Goal: Transaction & Acquisition: Purchase product/service

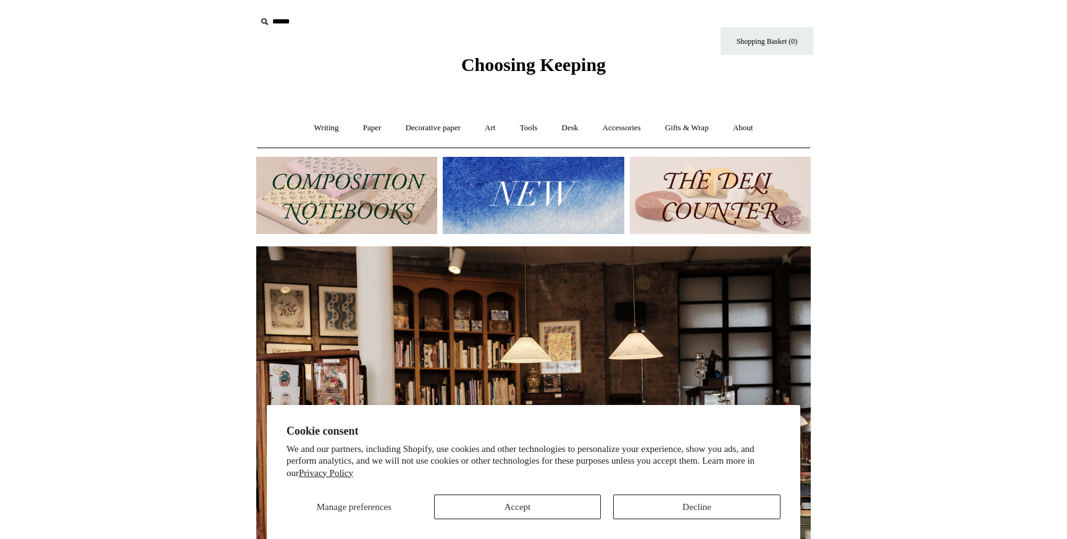
click at [283, 194] on img at bounding box center [346, 195] width 181 height 77
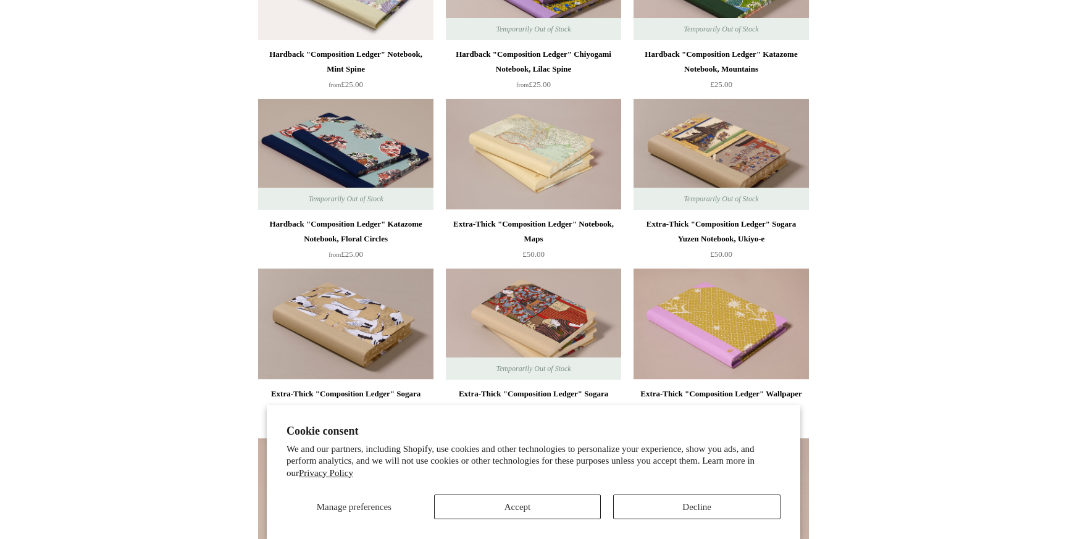
scroll to position [828, 0]
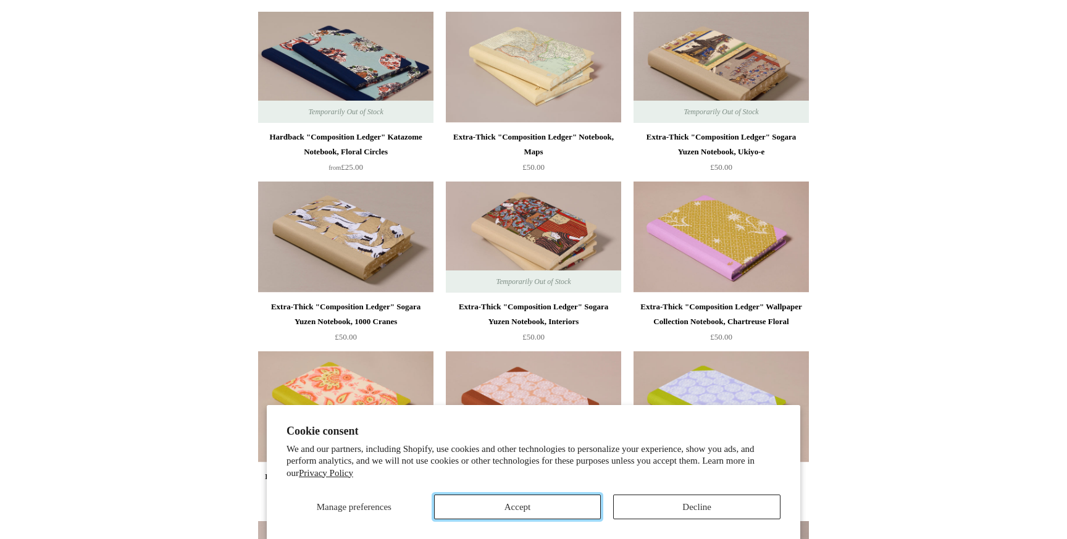
click at [586, 513] on button "Accept" at bounding box center [517, 506] width 167 height 25
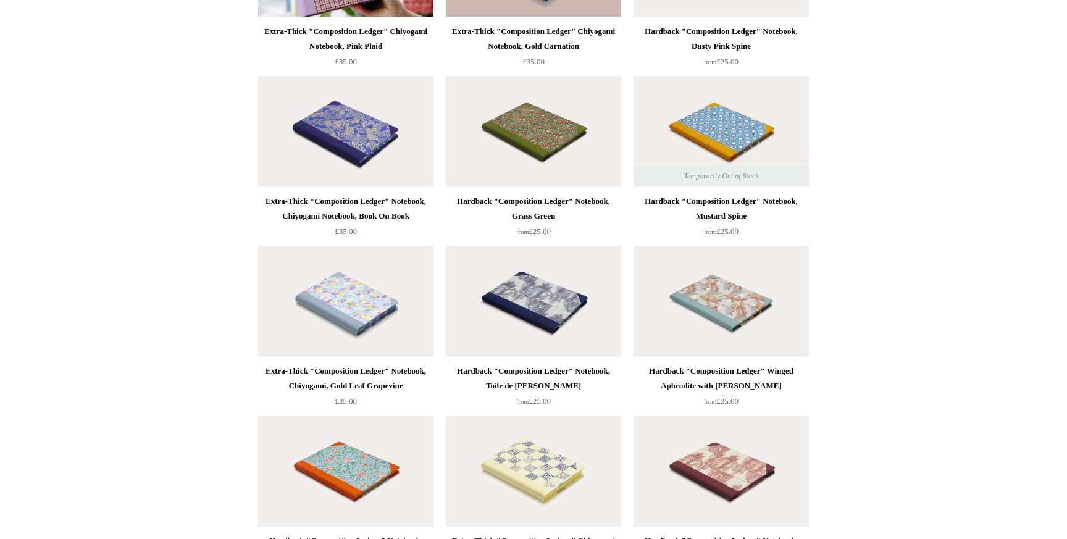
scroll to position [2328, 0]
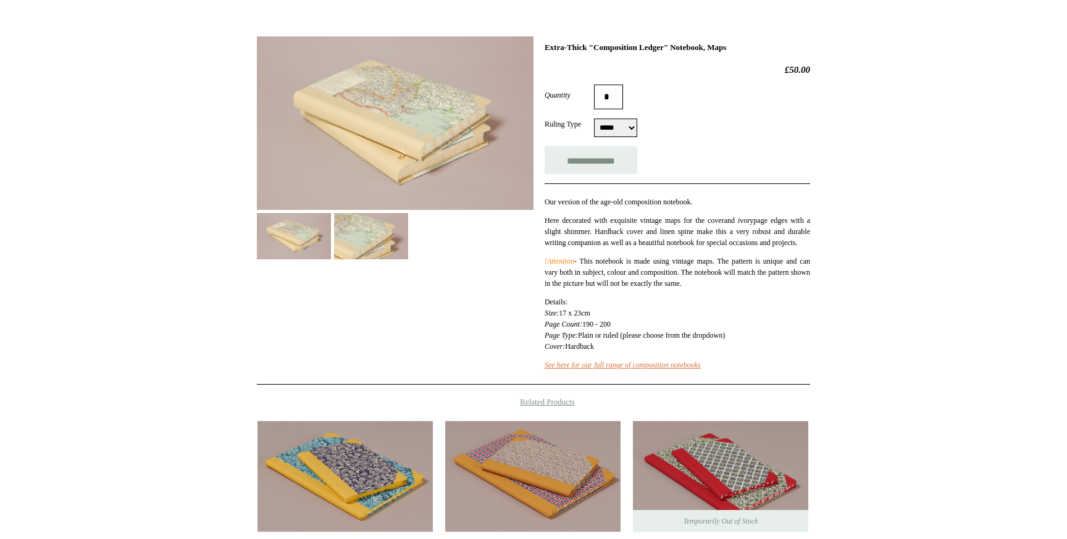
scroll to position [152, 0]
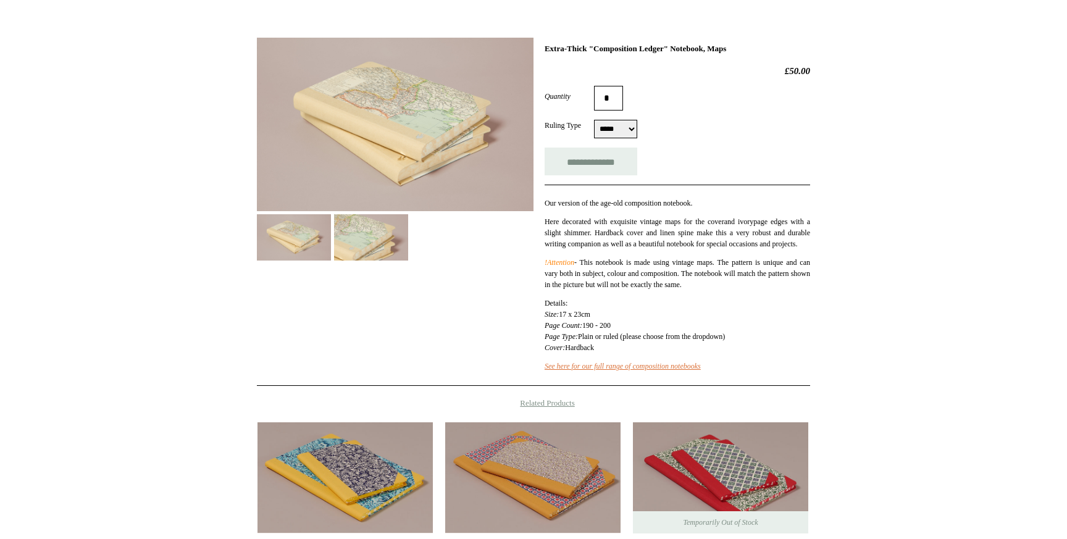
click at [373, 231] on img at bounding box center [371, 237] width 74 height 46
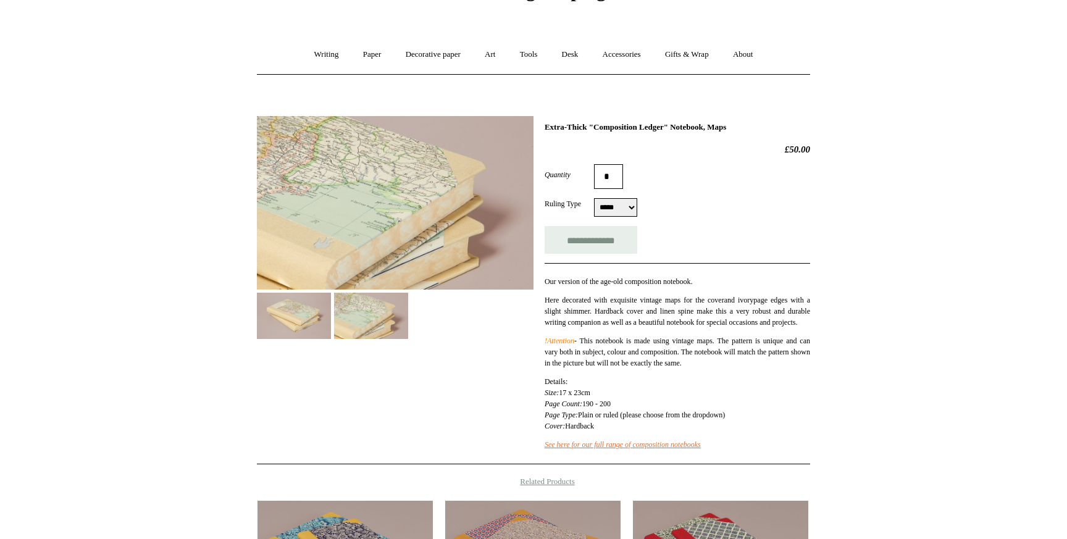
scroll to position [65, 0]
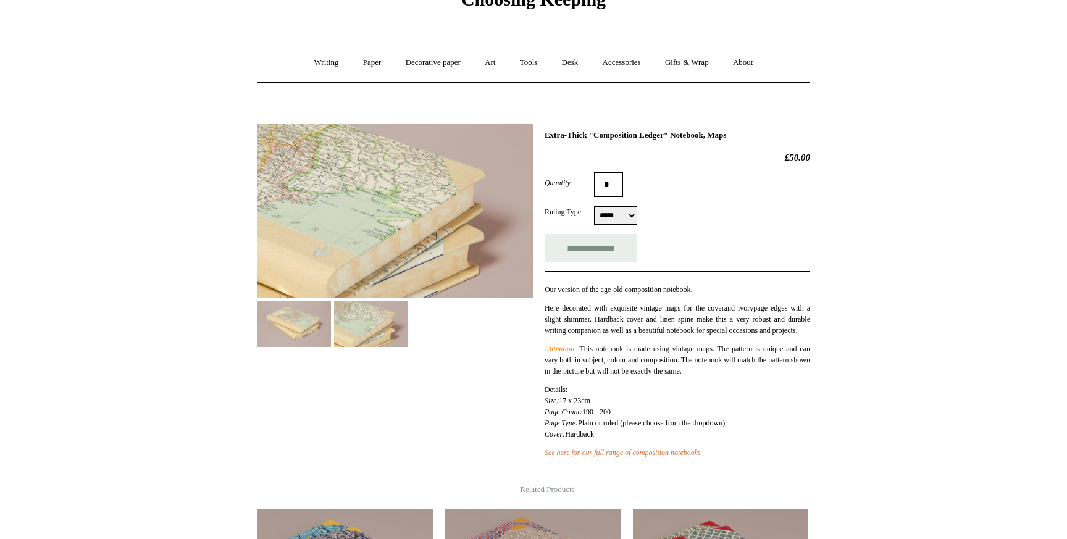
click at [276, 341] on img at bounding box center [294, 324] width 74 height 46
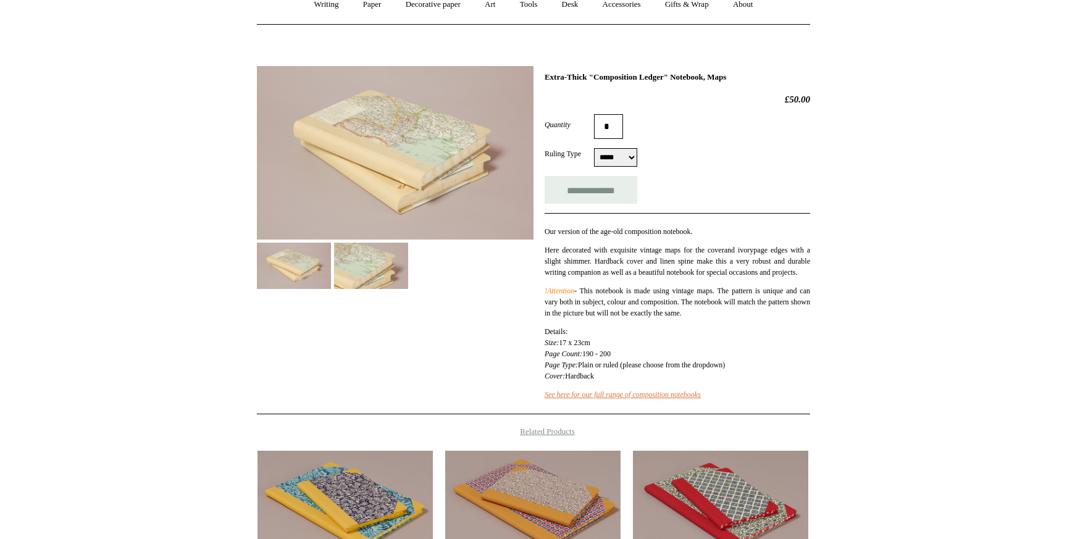
scroll to position [188, 0]
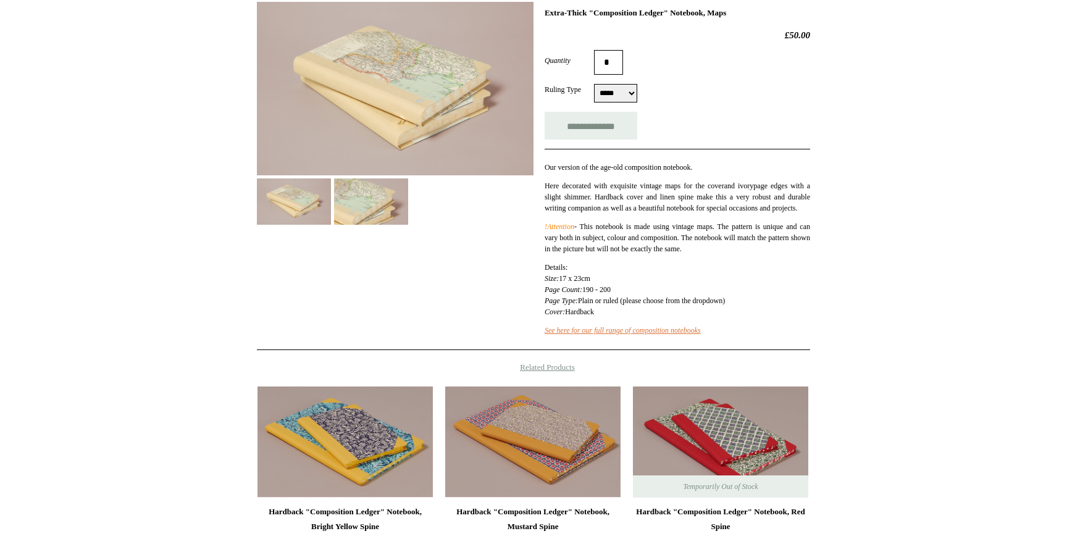
click at [604, 102] on select "***** *****" at bounding box center [615, 93] width 43 height 19
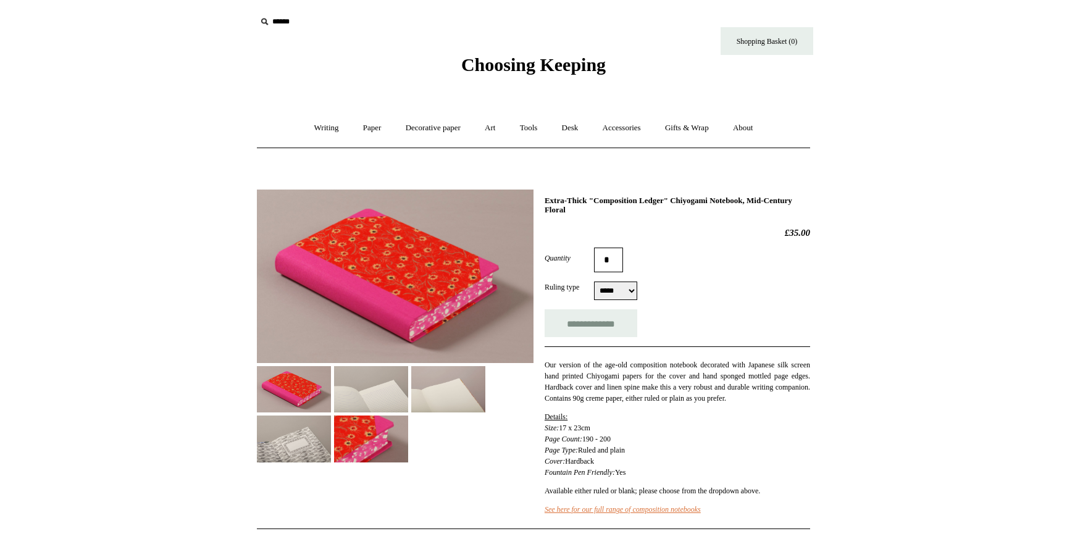
select select "*****"
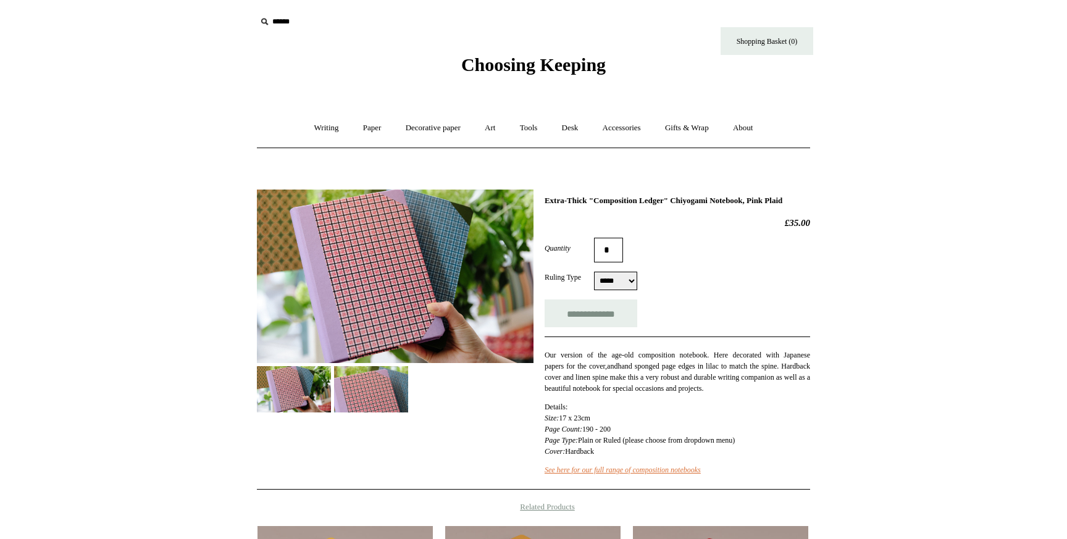
click at [349, 381] on img at bounding box center [371, 389] width 74 height 46
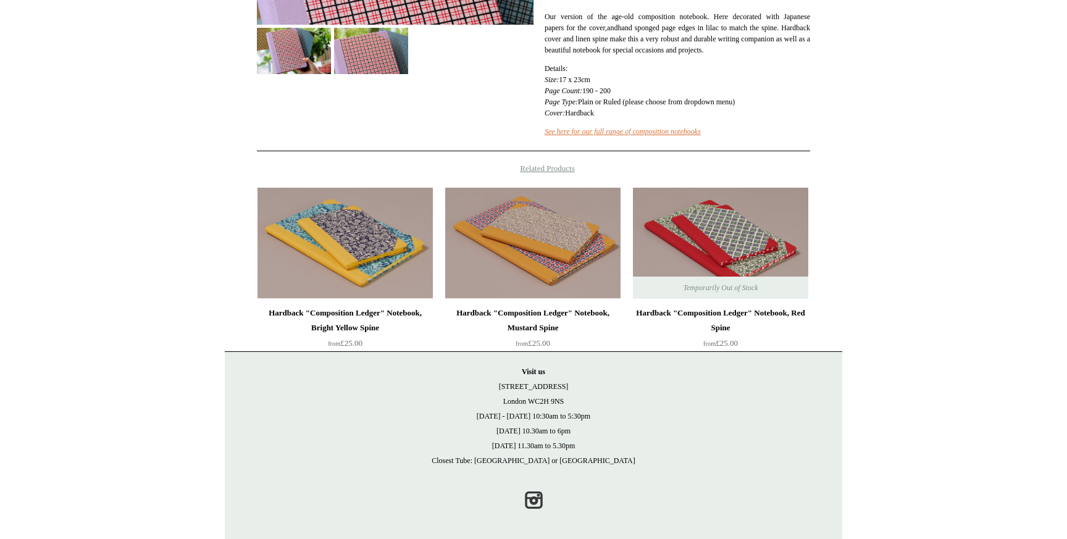
scroll to position [354, 0]
